Goal: Task Accomplishment & Management: Manage account settings

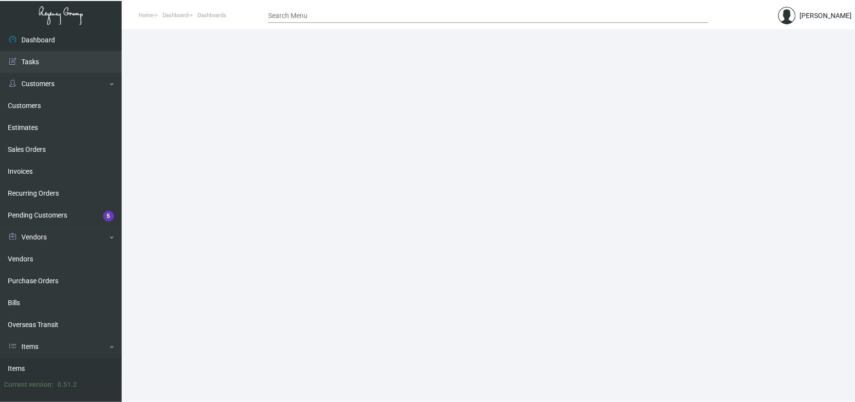
click at [53, 367] on link "Items" at bounding box center [61, 369] width 122 height 22
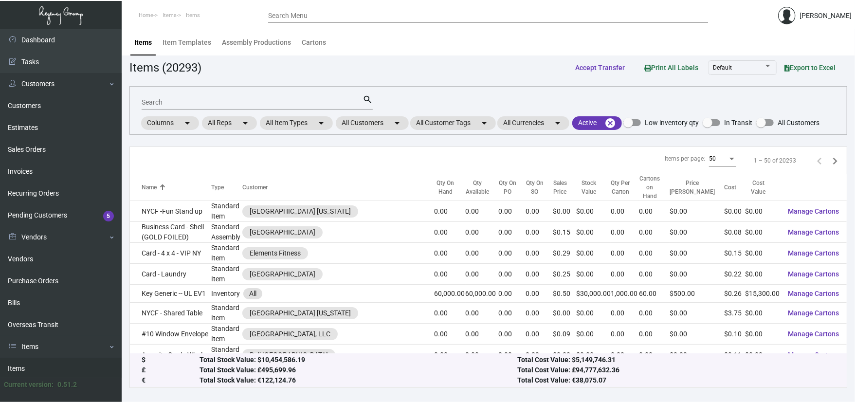
click at [374, 133] on div "Search search Columns arrow_drop_down All Reps arrow_drop_down All Item Types a…" at bounding box center [489, 110] width 718 height 49
click at [374, 129] on mat-chip "All Customers arrow_drop_down" at bounding box center [372, 123] width 73 height 14
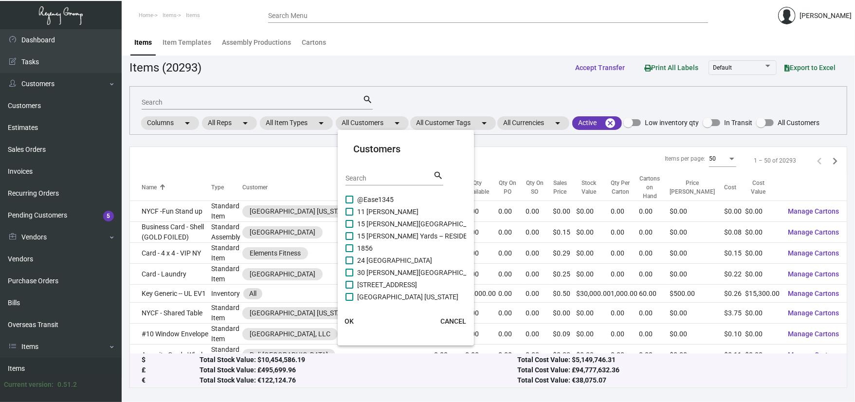
click at [374, 194] on span "@Ease1345" at bounding box center [375, 200] width 37 height 12
click at [350, 204] on input "@Ease1345" at bounding box center [349, 204] width 0 height 0
click at [366, 197] on span "@Ease1345" at bounding box center [375, 200] width 37 height 12
click at [350, 204] on input "@Ease1345" at bounding box center [349, 204] width 0 height 0
checkbox input "false"
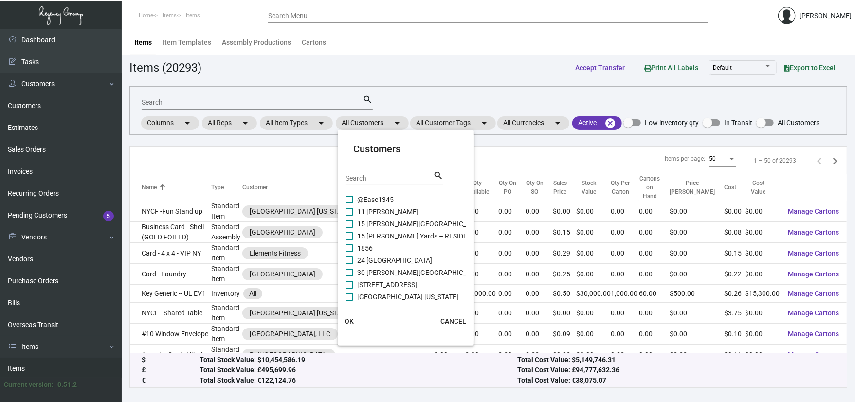
click at [366, 186] on div "Search search" at bounding box center [395, 182] width 98 height 24
click at [366, 181] on input "Search" at bounding box center [390, 179] width 88 height 8
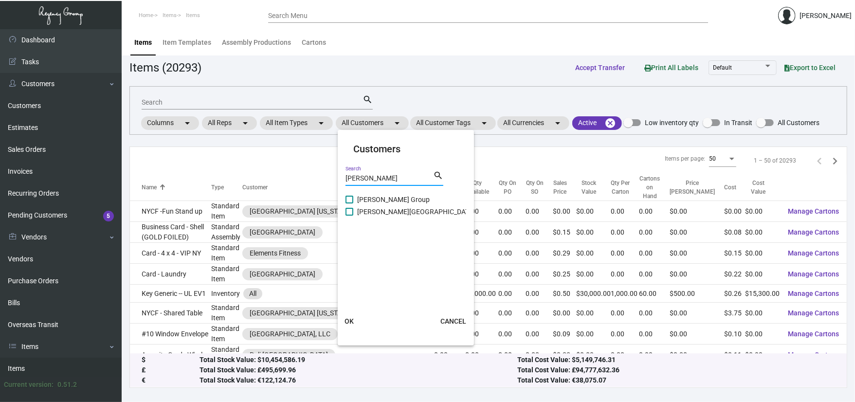
type input "[PERSON_NAME]"
click at [380, 199] on span "[PERSON_NAME] Group" at bounding box center [393, 200] width 73 height 12
click at [350, 204] on input "[PERSON_NAME] Group" at bounding box center [349, 204] width 0 height 0
checkbox input "true"
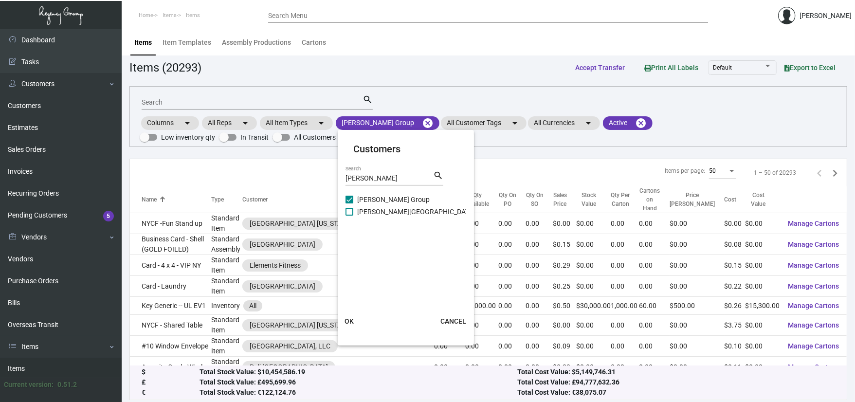
click at [380, 207] on span "[PERSON_NAME][GEOGRAPHIC_DATA]" at bounding box center [416, 212] width 118 height 12
click at [350, 216] on input "[PERSON_NAME][GEOGRAPHIC_DATA]" at bounding box center [349, 216] width 0 height 0
checkbox input "true"
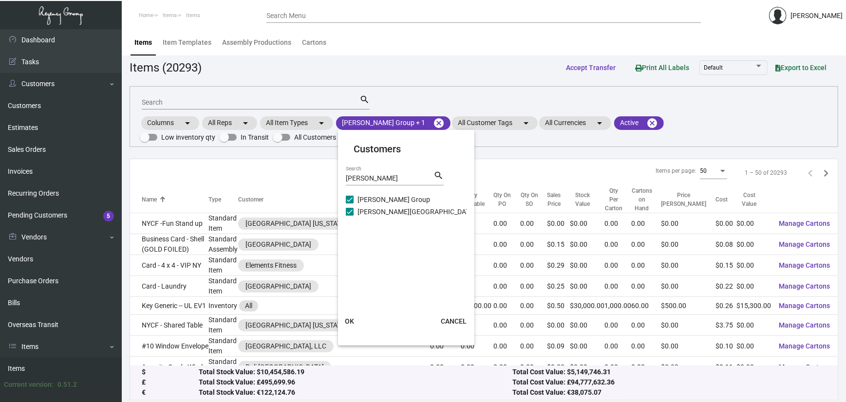
click at [353, 316] on button "OK" at bounding box center [349, 322] width 31 height 18
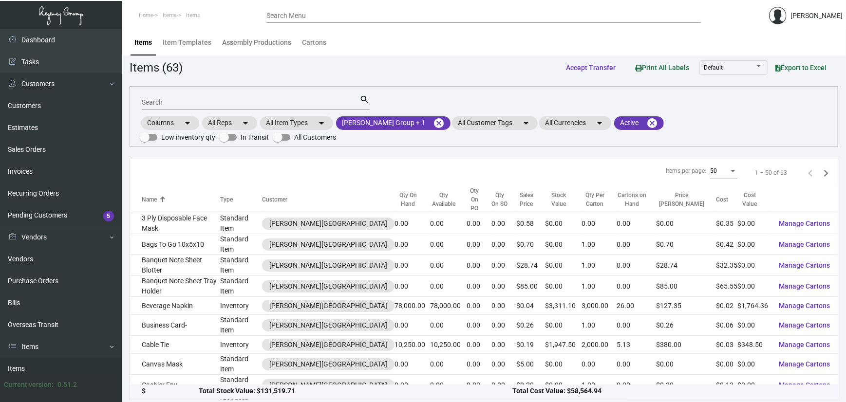
click at [228, 95] on div "Search" at bounding box center [251, 101] width 218 height 15
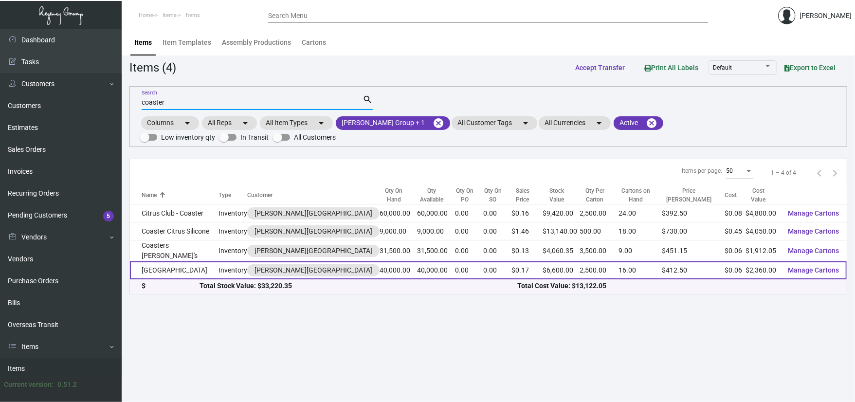
type input "coaster"
click at [187, 268] on td "[GEOGRAPHIC_DATA]" at bounding box center [174, 270] width 89 height 18
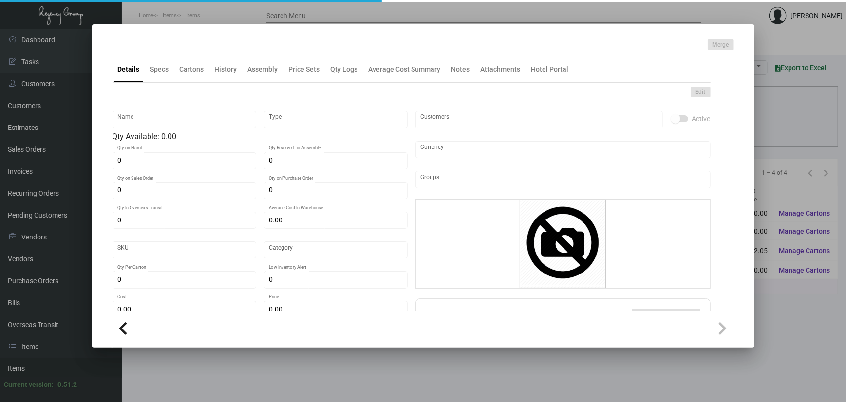
type input "[GEOGRAPHIC_DATA]"
type input "Inventory"
type input "40,000"
type input "$ 0.80"
type input "1038"
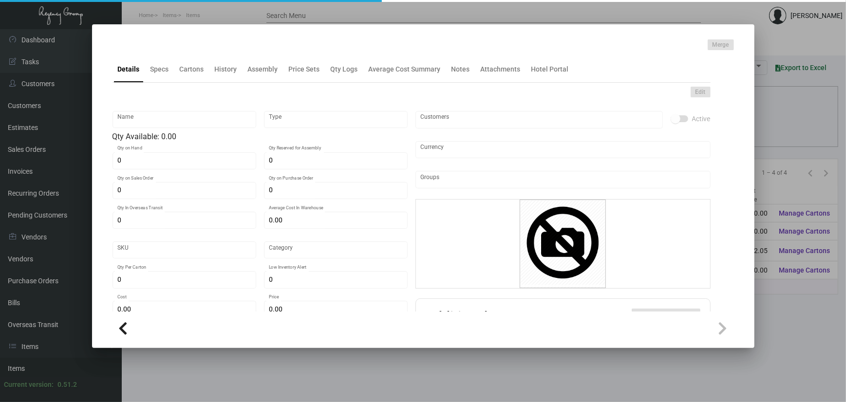
type input "Standard"
type input "2,500"
type input "5,000"
type input "$ 0.059"
type input "$ 0.165"
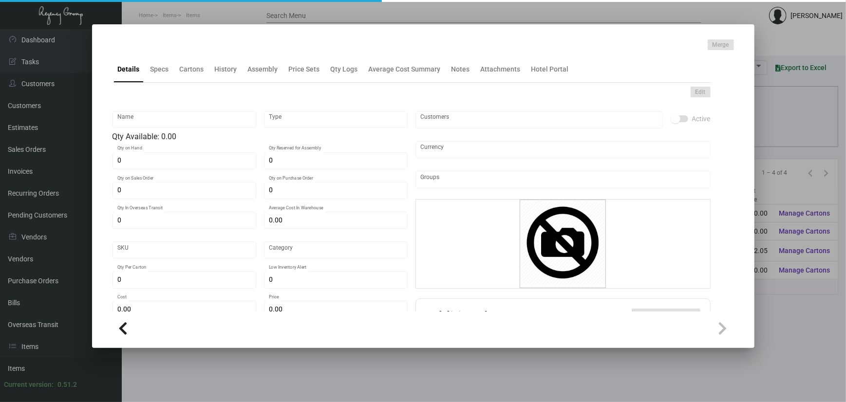
type textarea "Coasters Hotel: Size 4” circle, 80 pt. pulp board material, printing 1 color 2 …"
checkbox input "true"
type input "United States Dollar $"
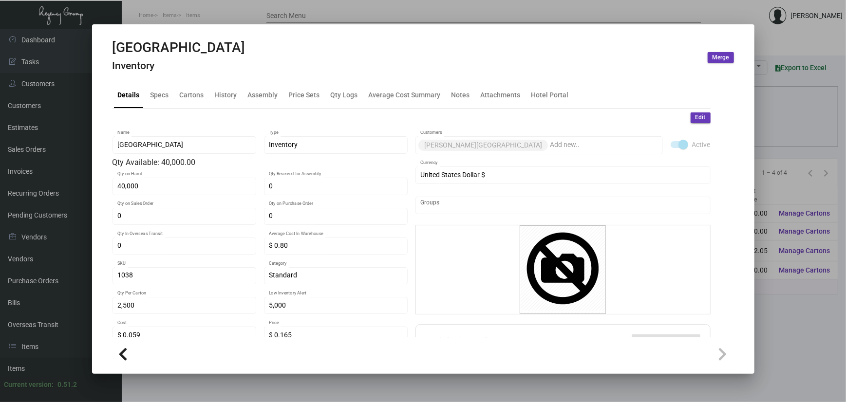
click at [193, 71] on h4 "Inventory" at bounding box center [178, 66] width 133 height 12
click at [193, 87] on div "Cartons" at bounding box center [192, 94] width 32 height 23
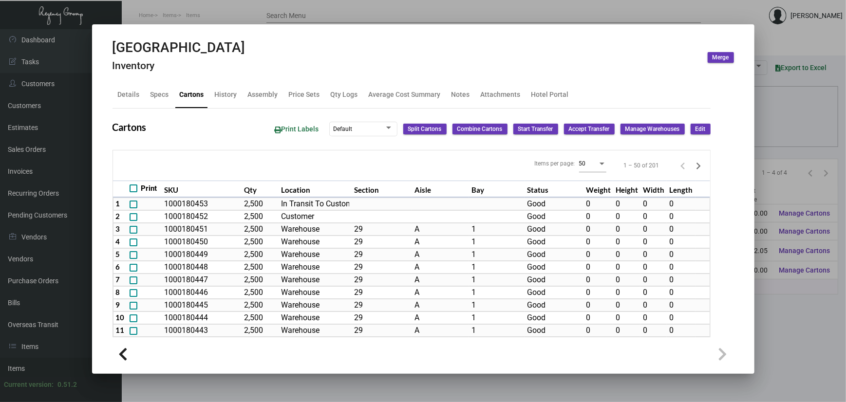
click at [820, 303] on div at bounding box center [423, 201] width 846 height 402
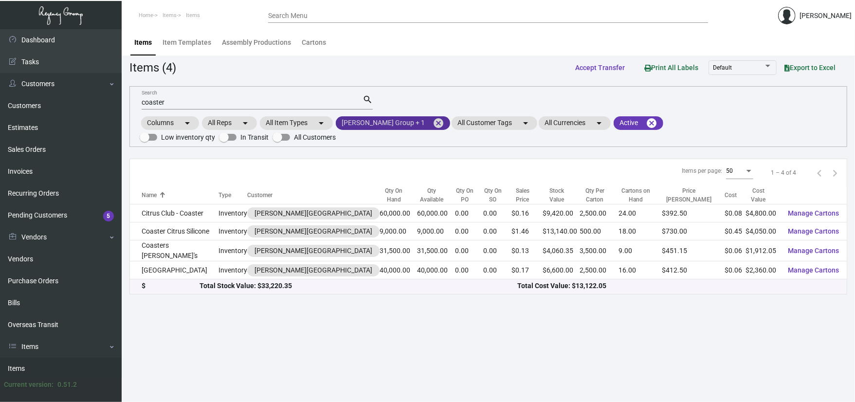
click at [433, 123] on mat-icon "cancel" at bounding box center [439, 123] width 12 height 12
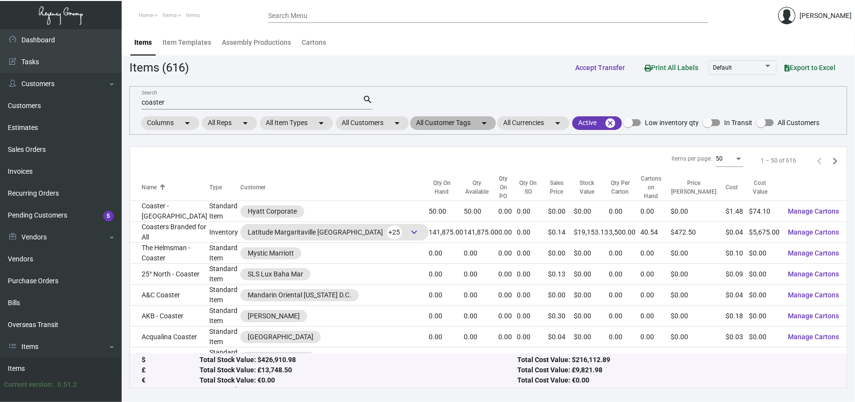
click at [484, 123] on mat-icon "arrow_drop_down" at bounding box center [485, 123] width 12 height 12
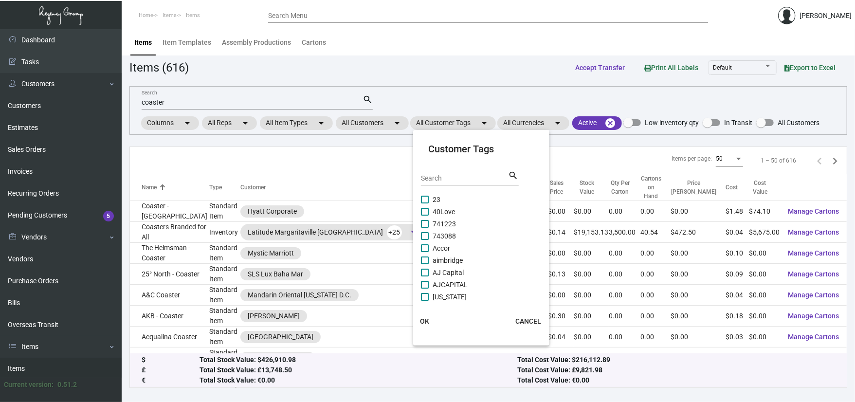
click at [439, 182] on div "Search" at bounding box center [465, 177] width 88 height 15
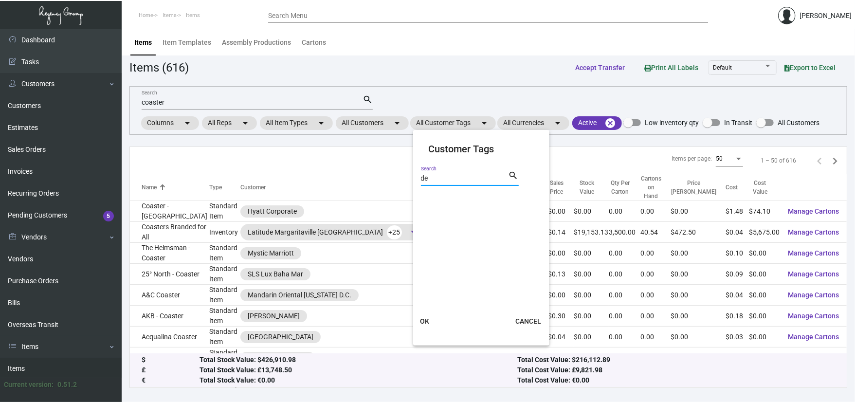
type input "d"
click at [394, 125] on div at bounding box center [427, 201] width 855 height 402
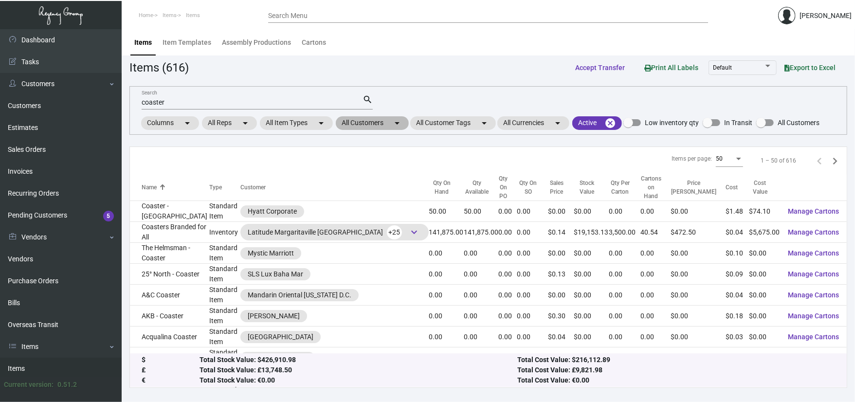
click at [385, 129] on mat-chip "All Customers arrow_drop_down" at bounding box center [372, 123] width 73 height 14
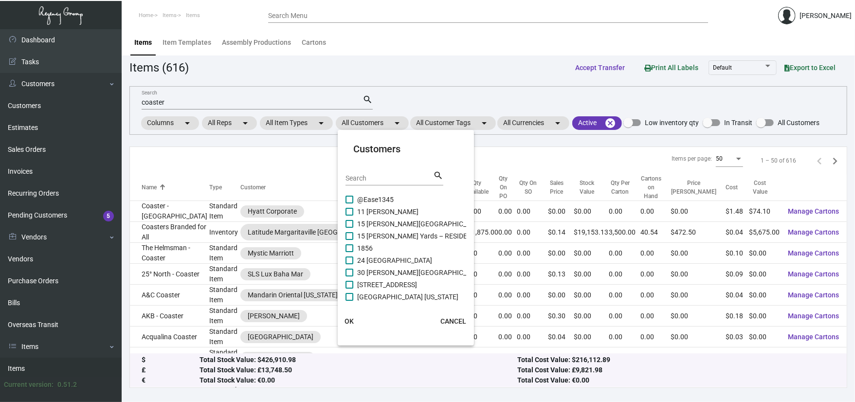
click at [389, 191] on div "Search search" at bounding box center [395, 182] width 98 height 24
click at [386, 182] on div "Search" at bounding box center [390, 177] width 88 height 15
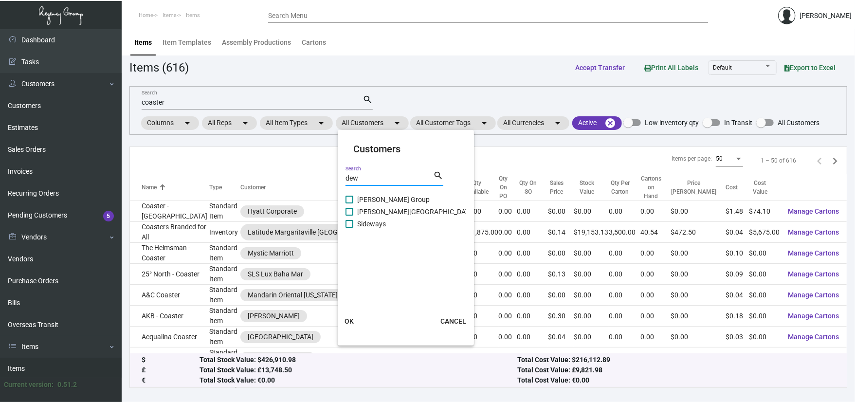
type input "dew"
click at [447, 317] on span "CANCEL" at bounding box center [454, 321] width 26 height 8
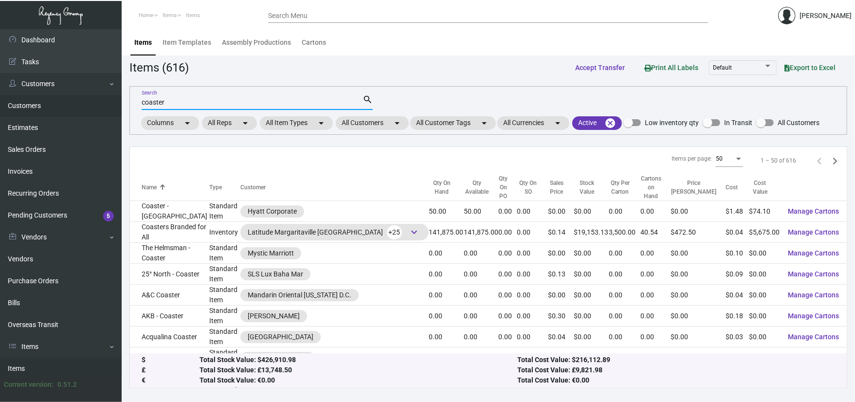
drag, startPoint x: 215, startPoint y: 100, endPoint x: 77, endPoint y: 102, distance: 137.8
click at [77, 102] on div "Dashboard Dashboard Tasks Customers Customers Estimates Sales Orders Invoices R…" at bounding box center [427, 215] width 855 height 373
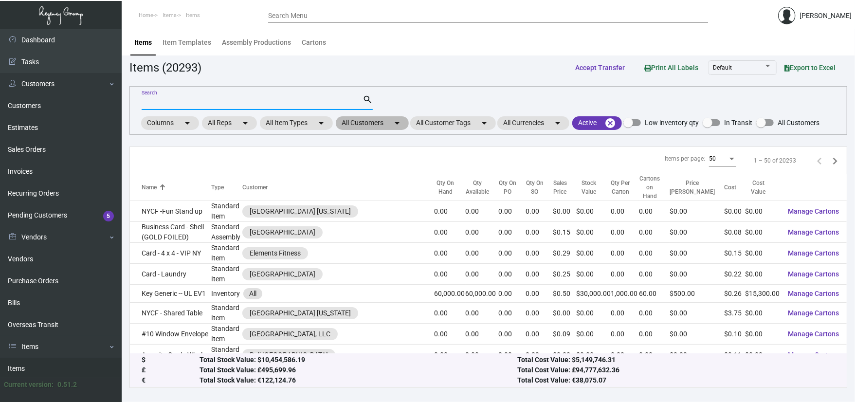
click at [365, 123] on mat-chip "All Customers arrow_drop_down" at bounding box center [372, 123] width 73 height 14
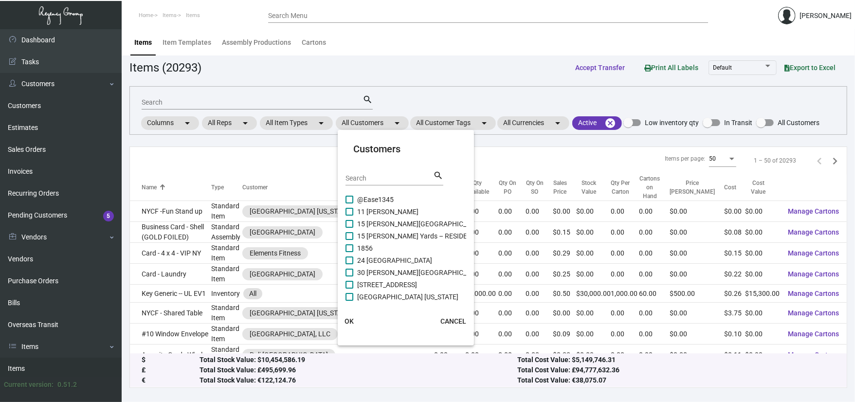
click at [185, 98] on div at bounding box center [427, 201] width 855 height 402
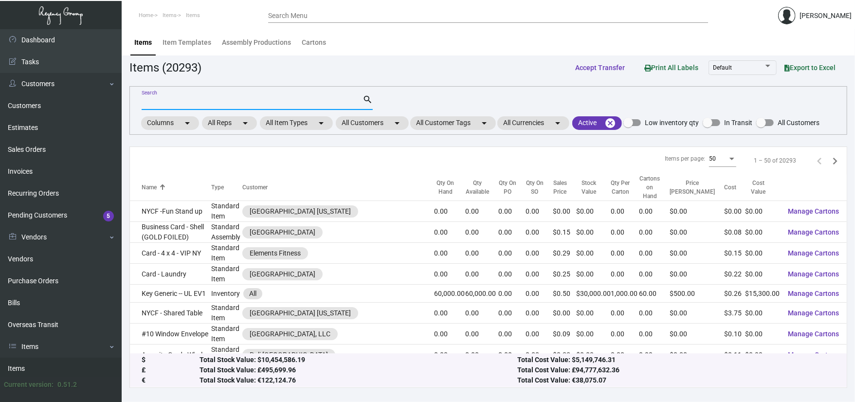
click at [185, 99] on input "Search" at bounding box center [252, 103] width 221 height 8
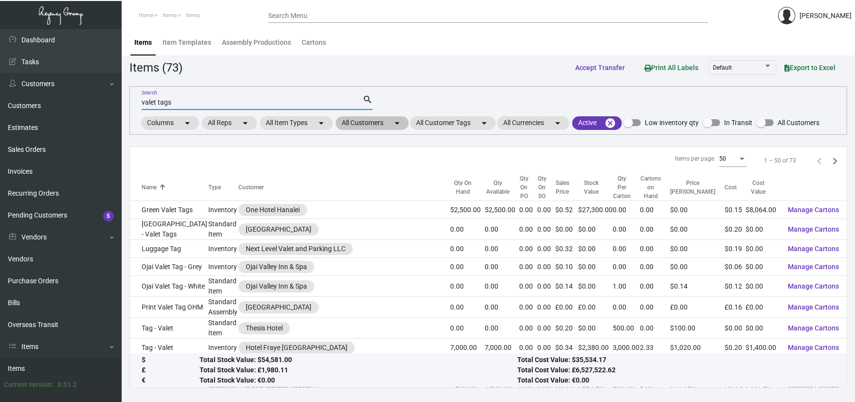
type input "valet tags"
click at [402, 129] on mat-chip "All Customers arrow_drop_down" at bounding box center [372, 123] width 73 height 14
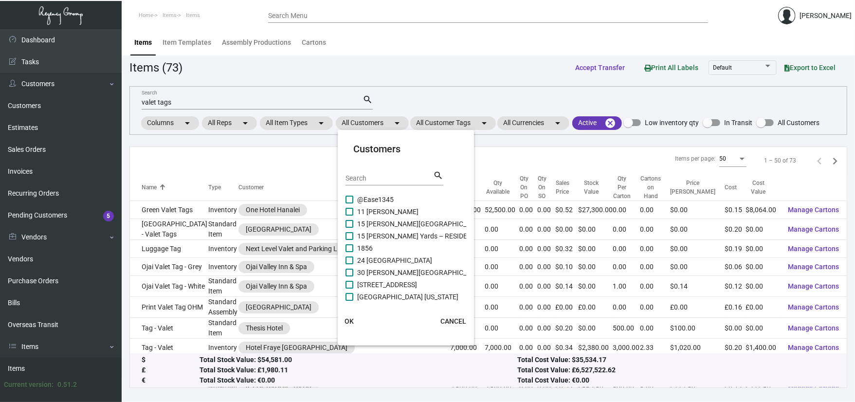
click at [382, 178] on input "Search" at bounding box center [390, 179] width 88 height 8
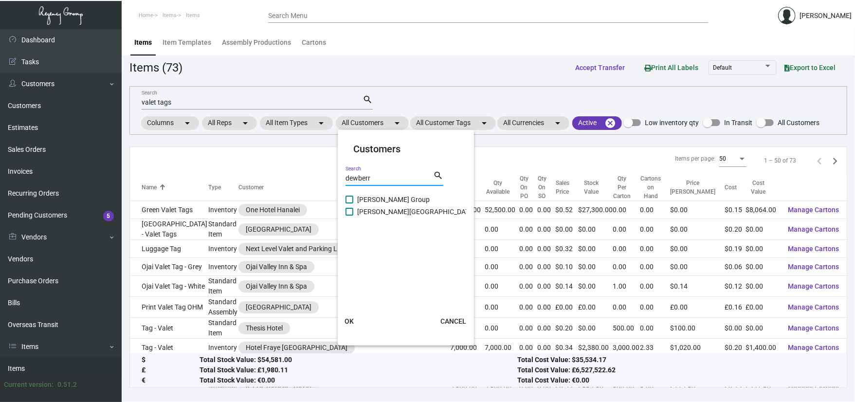
type input "dewberr"
click at [380, 195] on span "[PERSON_NAME] Group" at bounding box center [393, 200] width 73 height 12
click at [350, 204] on input "[PERSON_NAME] Group" at bounding box center [349, 204] width 0 height 0
checkbox input "true"
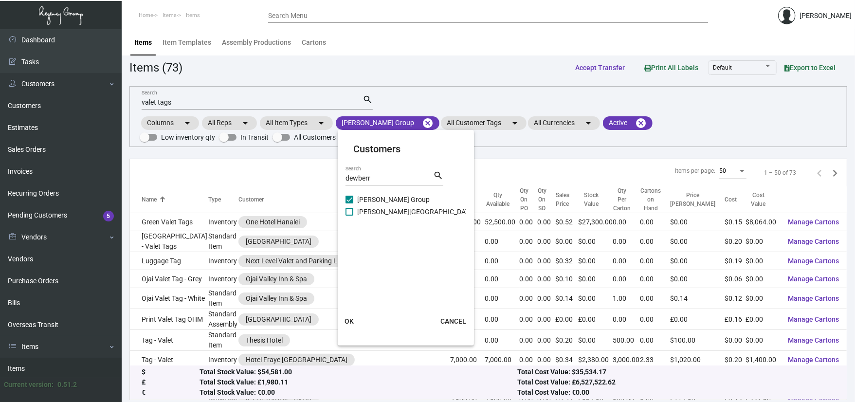
click at [384, 207] on span "[PERSON_NAME][GEOGRAPHIC_DATA]" at bounding box center [416, 212] width 118 height 12
click at [350, 216] on input "[PERSON_NAME][GEOGRAPHIC_DATA]" at bounding box center [349, 216] width 0 height 0
checkbox input "true"
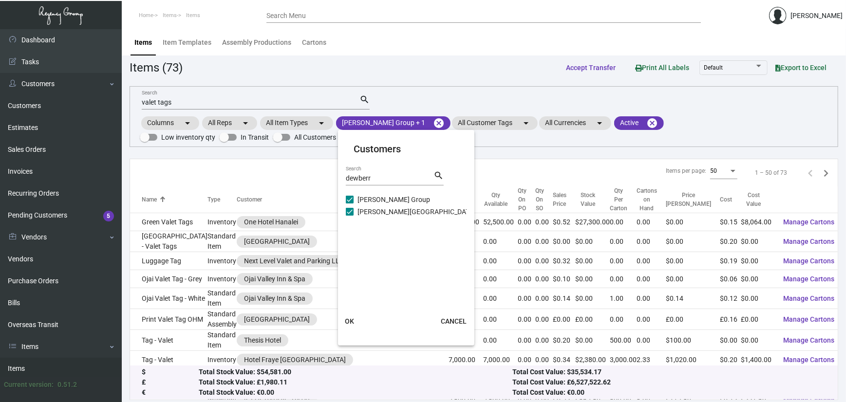
click at [346, 324] on span "OK" at bounding box center [349, 321] width 9 height 8
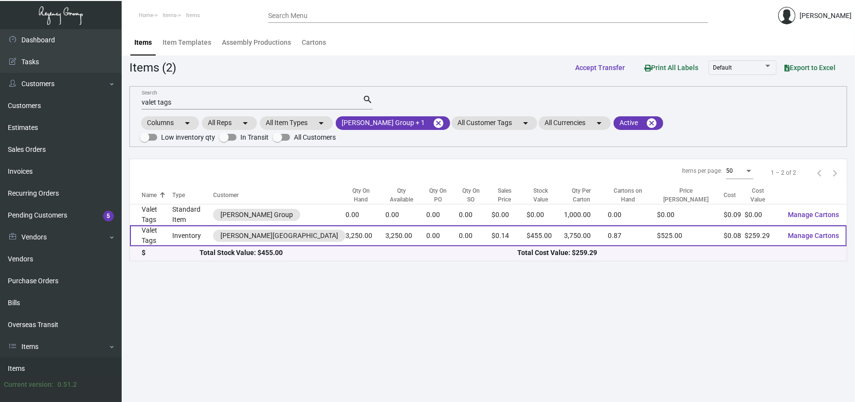
click at [171, 232] on td "Valet Tags" at bounding box center [151, 235] width 42 height 21
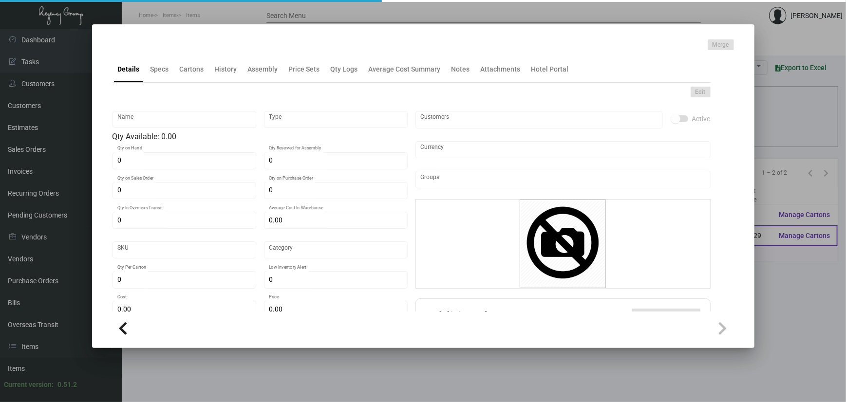
type input "Valet Tags"
type input "Inventory"
type input "3,250"
type input "$ 0.55321"
type input "1081"
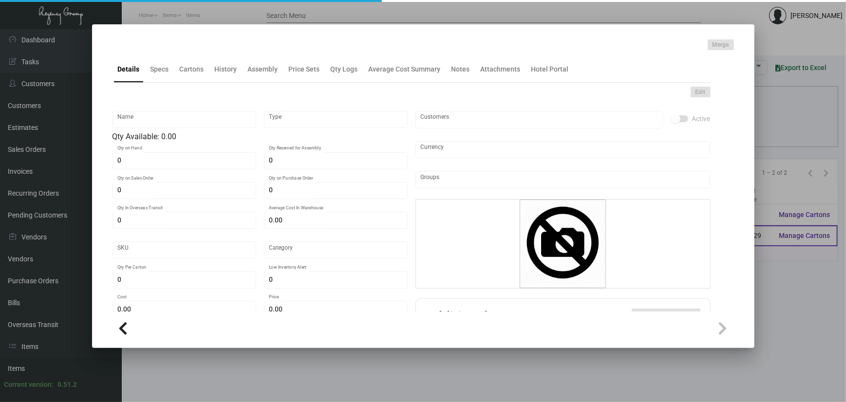
type input "Standard"
type input "3,750"
type input "3,000"
type input "$ 0.07978"
type input "$ 0.14"
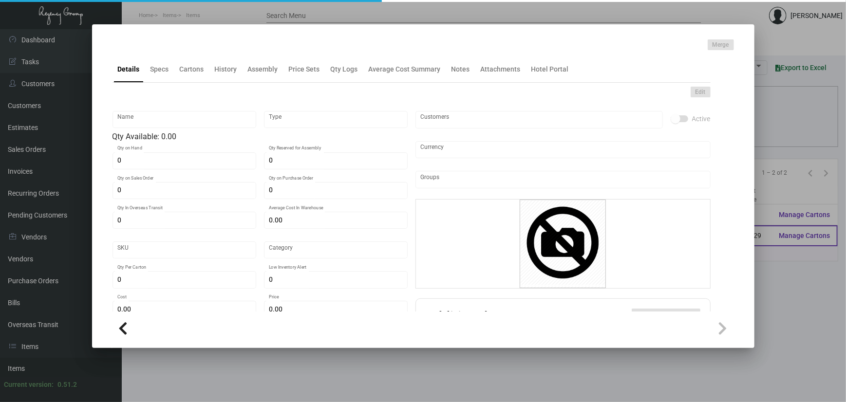
type textarea "Valet Parking Tags: 13pt. CSU white valet tags; printing 1/1 (PMS Cool Gray 9C)…"
checkbox input "true"
type input "United States Dollar $"
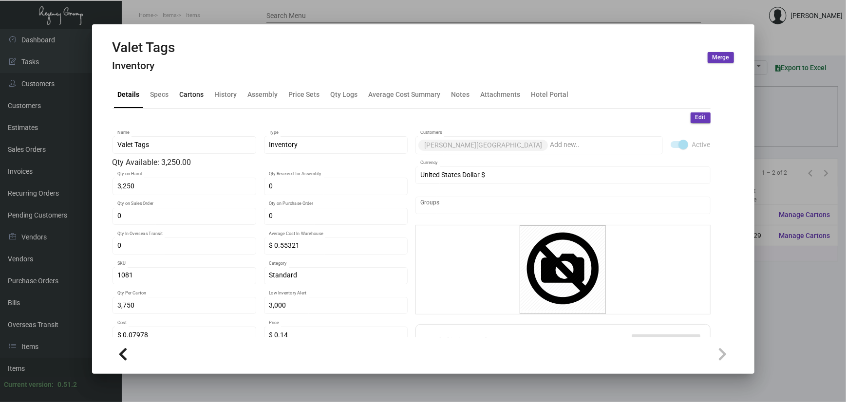
click at [200, 98] on div "Cartons" at bounding box center [192, 95] width 24 height 10
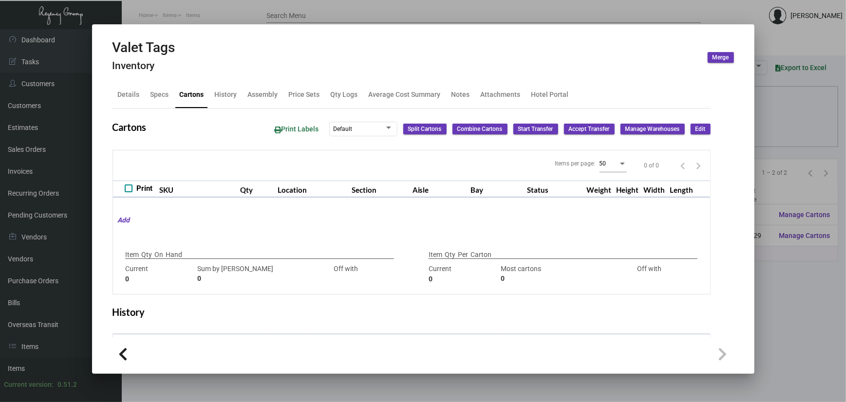
type input "3,250"
type input "7500"
type input "-4250"
type input "3,750"
type input "3750"
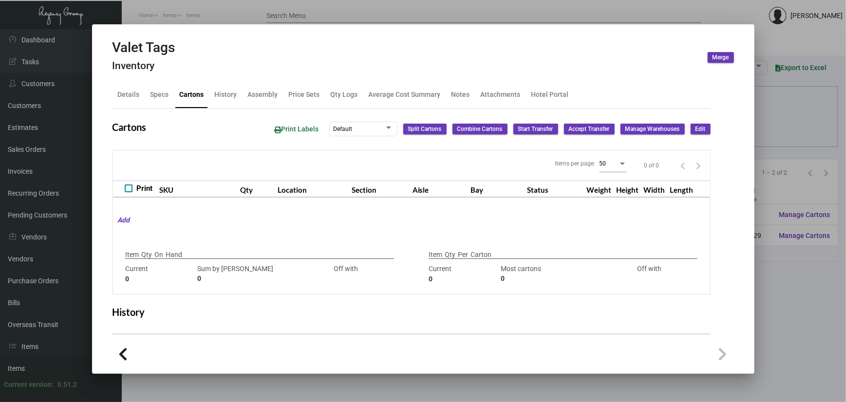
type input "0"
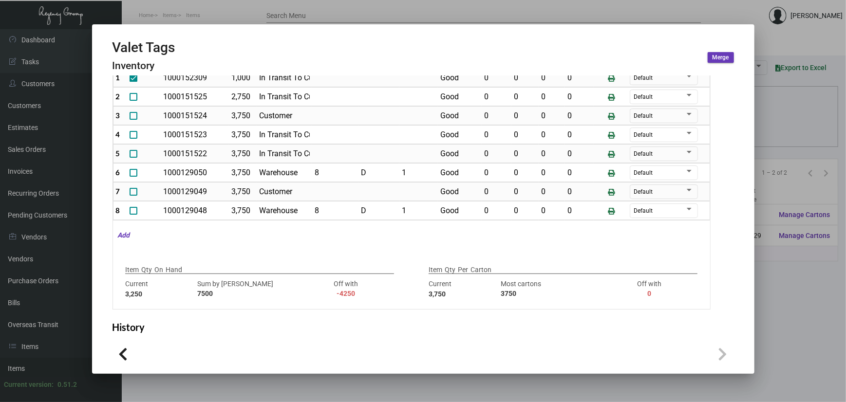
click at [791, 113] on div at bounding box center [423, 201] width 846 height 402
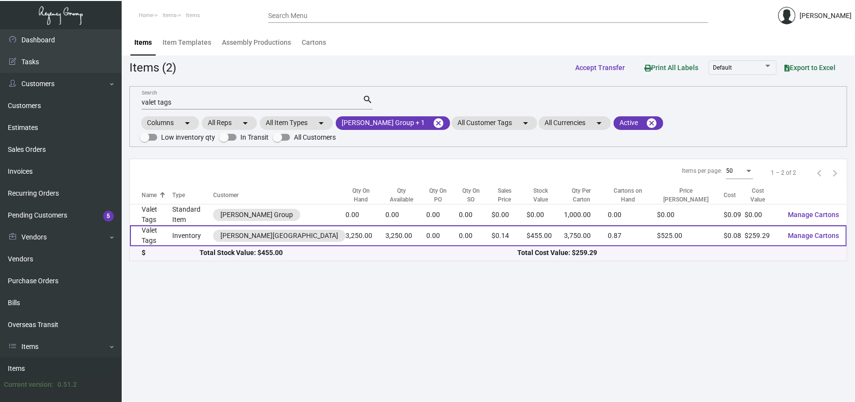
click at [193, 235] on td "Inventory" at bounding box center [192, 235] width 41 height 21
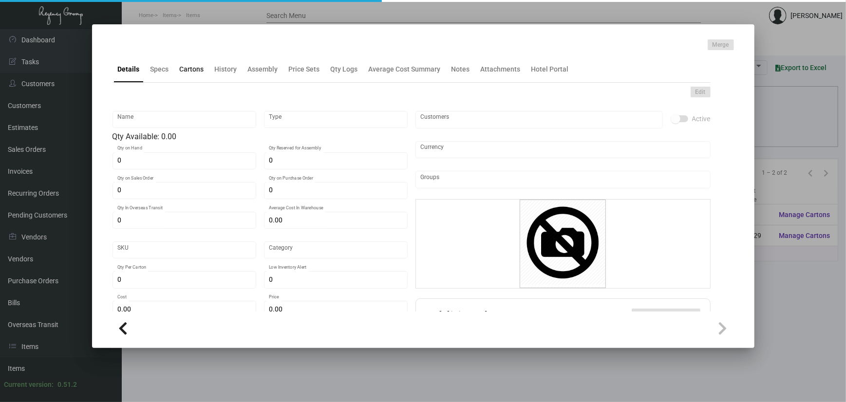
click at [178, 78] on div "Cartons" at bounding box center [192, 68] width 32 height 23
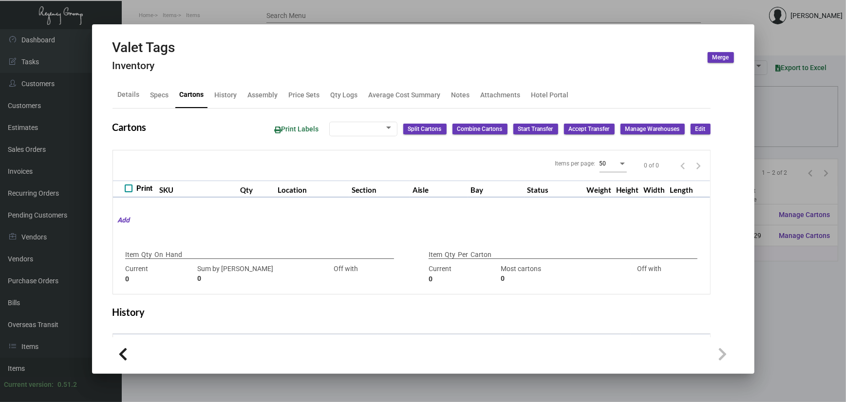
type input "3,250"
type input "7500"
type input "-4250"
type input "3,750"
type input "3750"
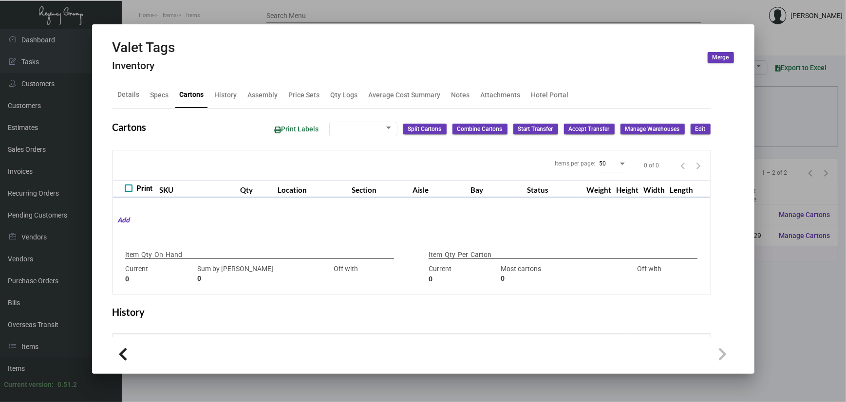
type input "0"
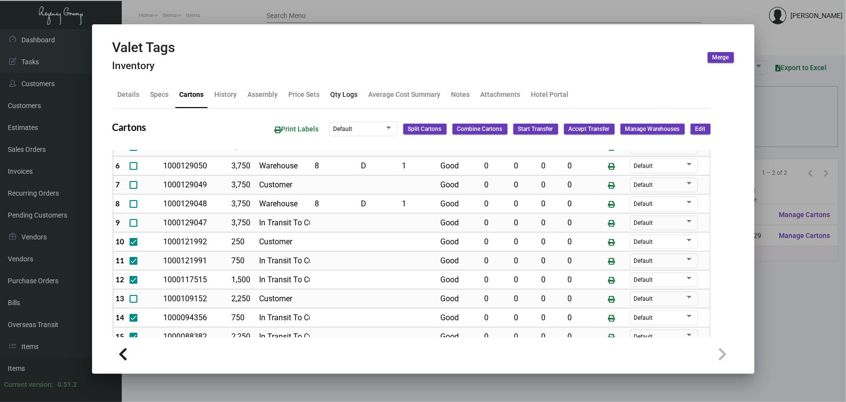
click at [328, 96] on div "Qty Logs" at bounding box center [344, 94] width 35 height 23
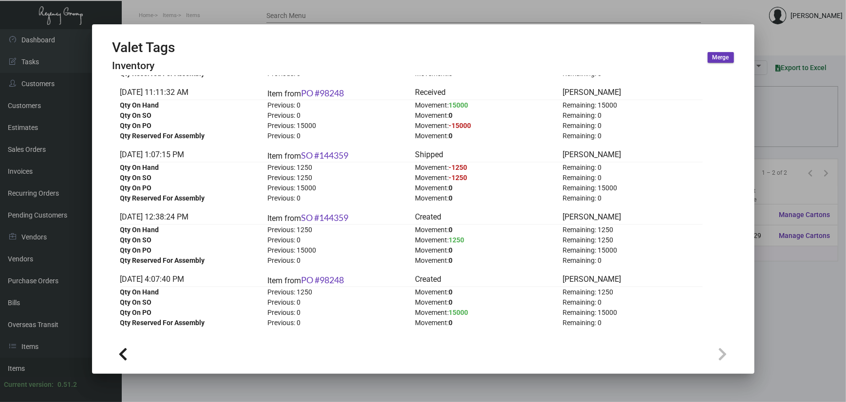
scroll to position [908, 0]
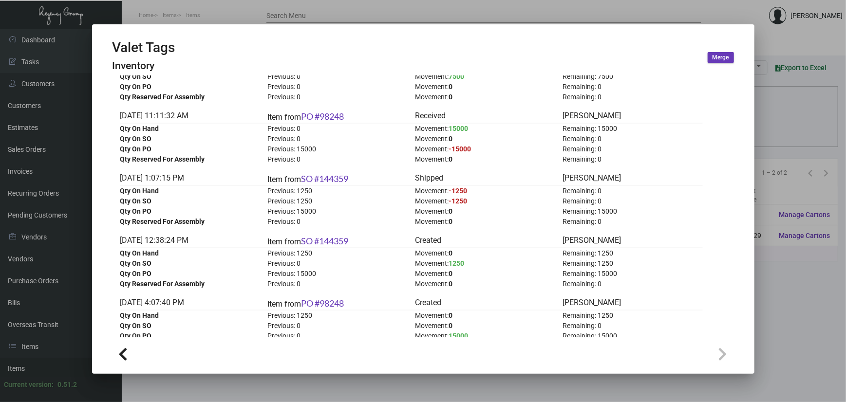
click at [813, 286] on div at bounding box center [423, 201] width 846 height 402
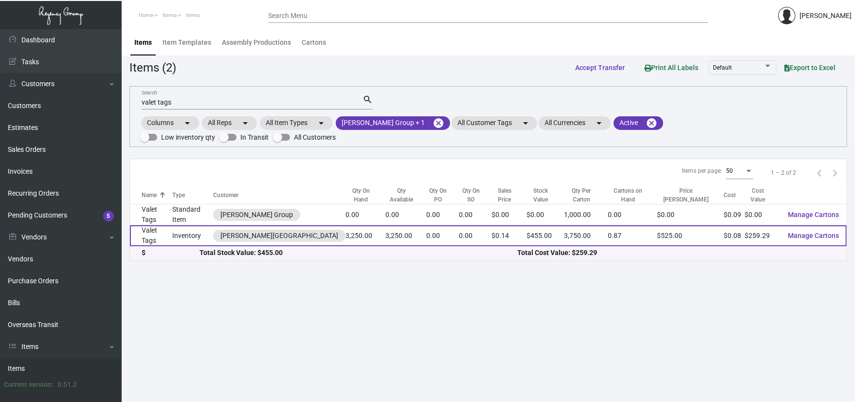
click at [185, 231] on td "Inventory" at bounding box center [192, 235] width 41 height 21
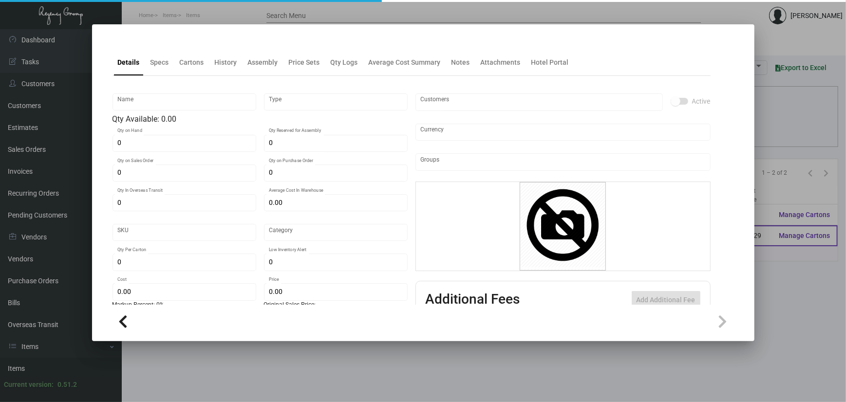
type input "Valet Tags"
type input "Inventory"
type input "3,250"
type input "$ 0.55321"
type input "1081"
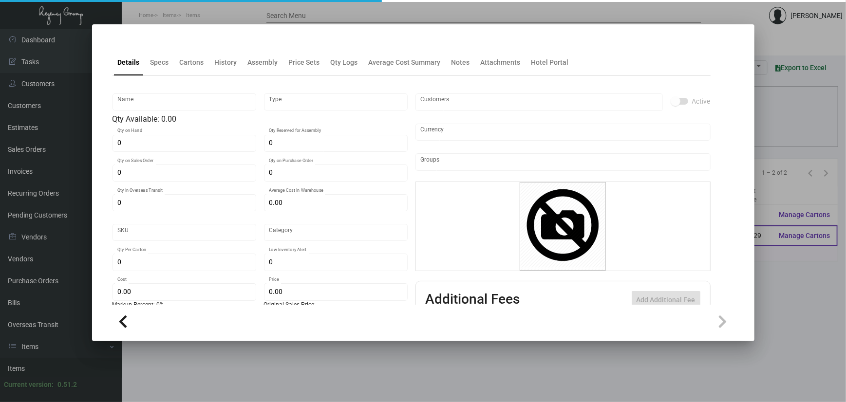
type input "Standard"
type input "3,750"
type input "3,000"
type input "$ 0.07978"
type input "$ 0.14"
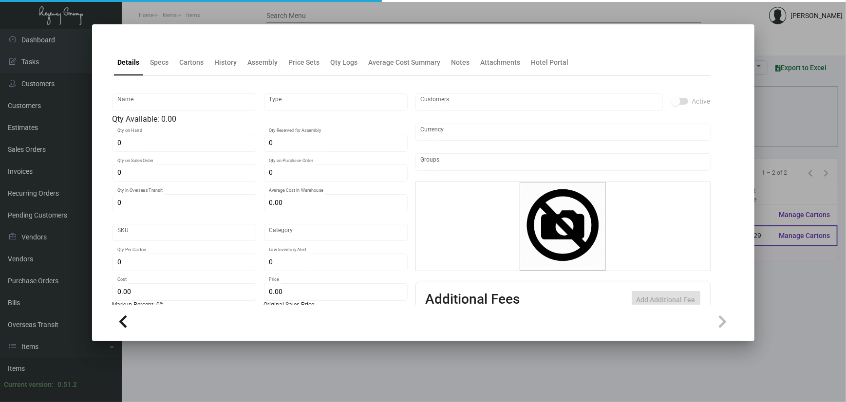
type textarea "Valet Parking Tags: 13pt. CSU white valet tags; printing 1/1 (PMS Cool Gray 9C)…"
checkbox input "true"
type input "United States Dollar $"
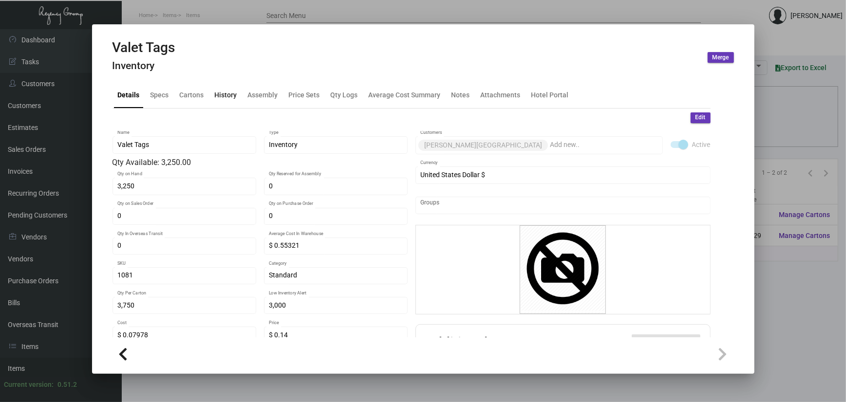
click at [226, 100] on div "History" at bounding box center [226, 94] width 30 height 23
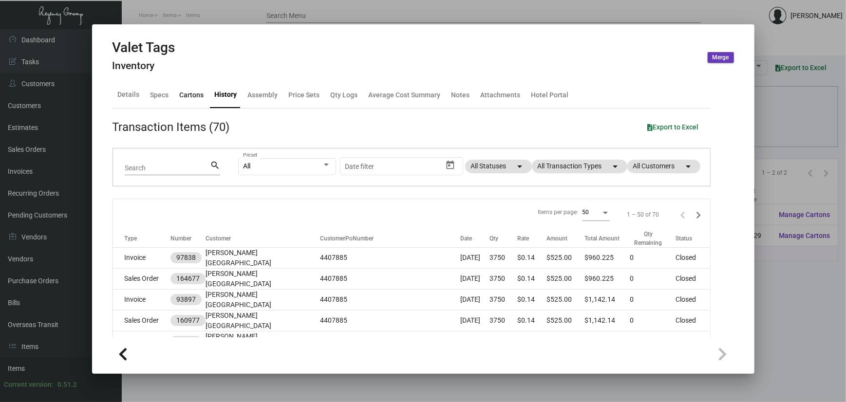
click at [197, 99] on div "Cartons" at bounding box center [192, 95] width 24 height 10
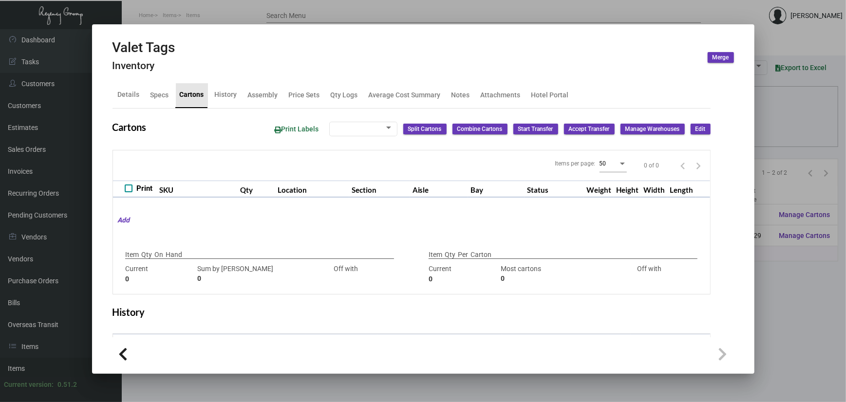
type input "3,250"
type input "7500"
type input "-4250"
type input "3,750"
type input "3750"
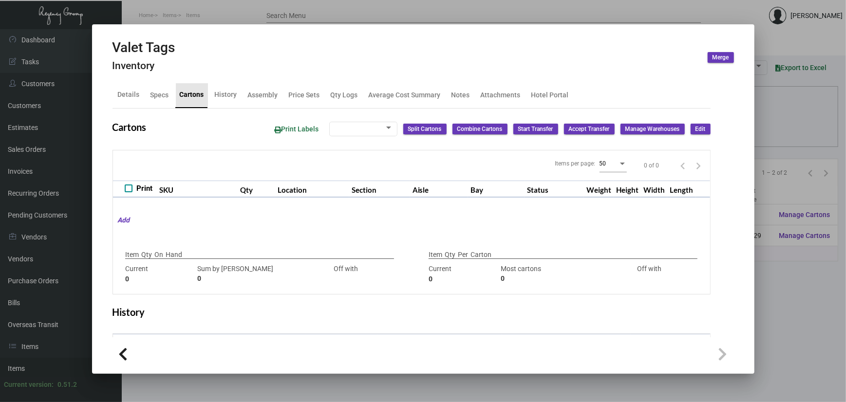
type input "0"
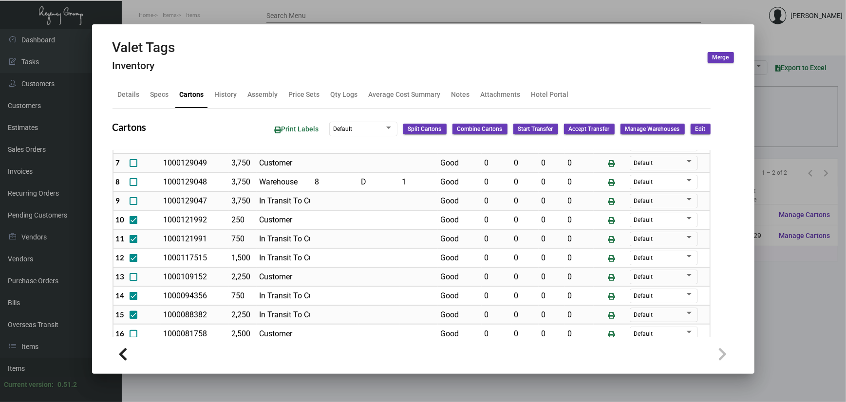
scroll to position [130, 0]
